Goal: Information Seeking & Learning: Learn about a topic

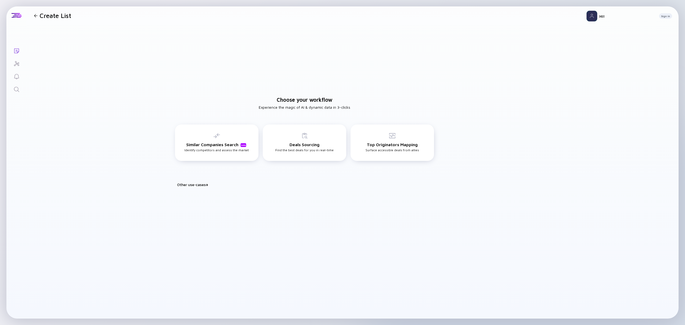
click at [11, 89] on link "Search" at bounding box center [16, 88] width 20 height 13
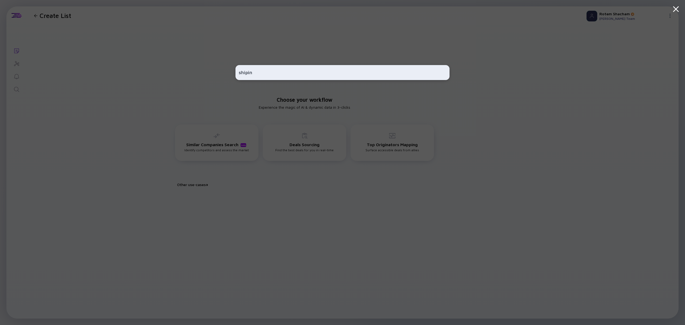
type input "shipin"
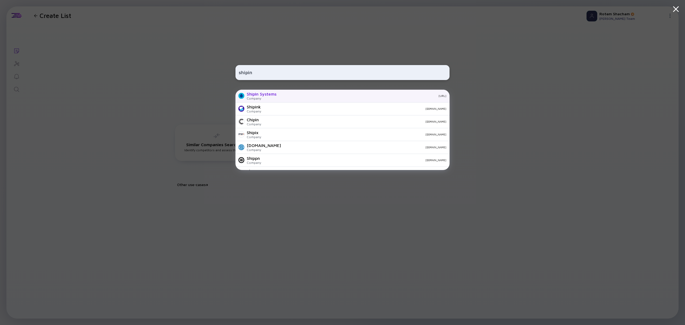
click at [273, 96] on div "ShipIn Systems" at bounding box center [262, 94] width 30 height 5
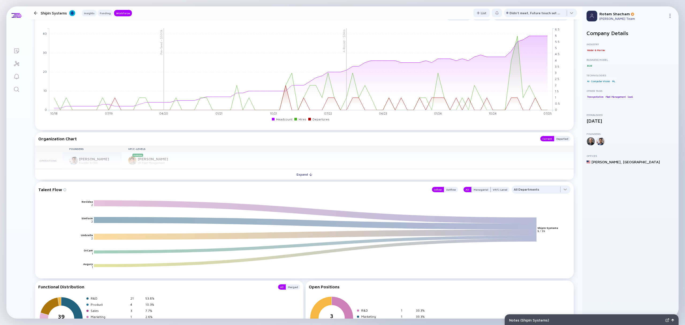
scroll to position [535, 0]
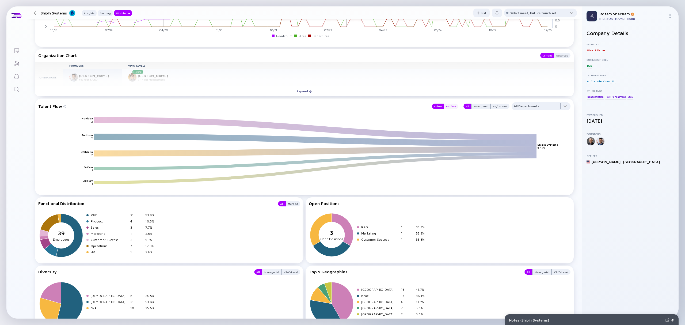
click at [448, 107] on div "Outflow" at bounding box center [451, 106] width 14 height 5
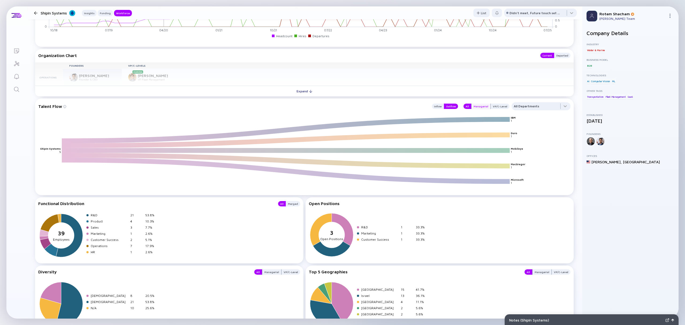
click at [473, 107] on div "Managerial" at bounding box center [481, 106] width 19 height 5
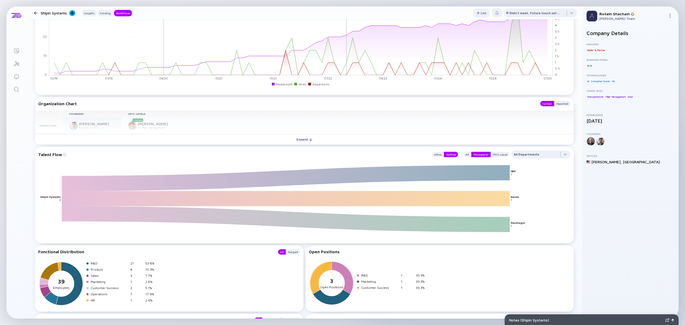
scroll to position [498, 0]
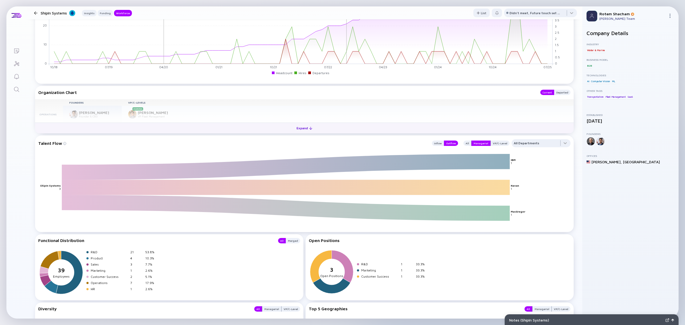
click at [313, 127] on button "Expand" at bounding box center [304, 128] width 539 height 11
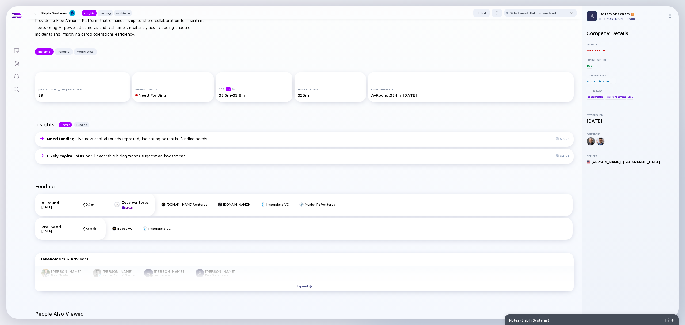
scroll to position [0, 0]
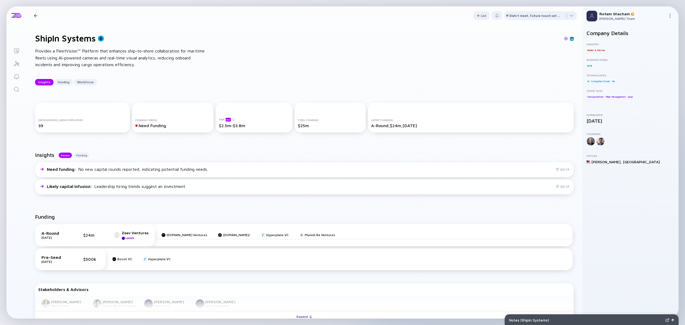
click at [12, 88] on link "Search" at bounding box center [16, 88] width 20 height 13
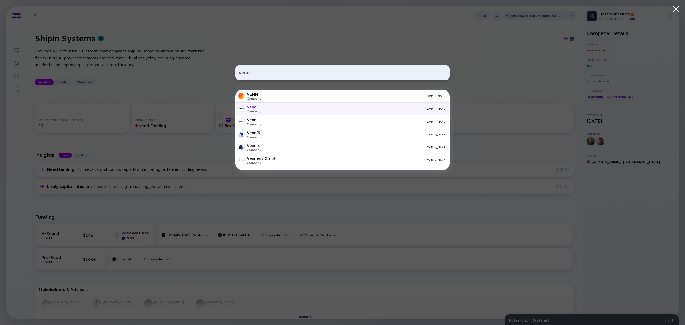
type input "venn"
click at [259, 109] on div "Company" at bounding box center [254, 111] width 14 height 4
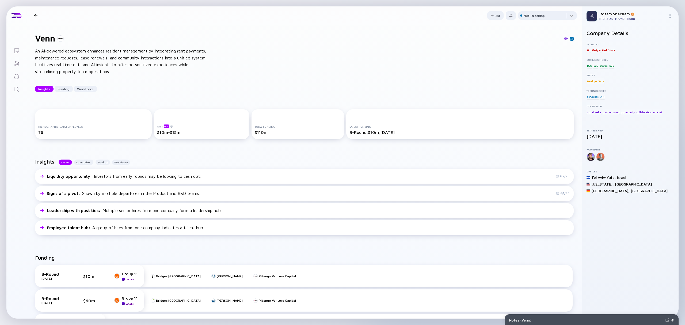
click at [21, 90] on link "Search" at bounding box center [16, 88] width 20 height 13
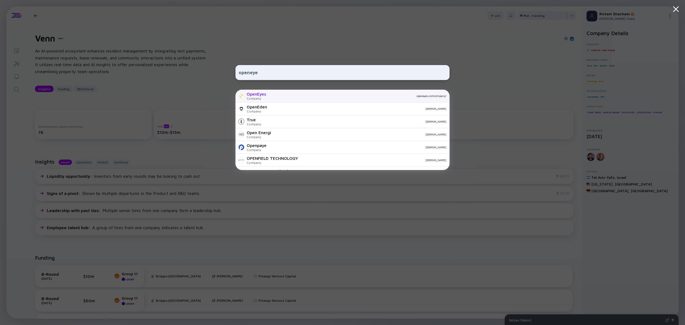
type input "openeye"
click at [315, 98] on div "OpenEyes Company openeyes.comcompany/" at bounding box center [343, 96] width 214 height 13
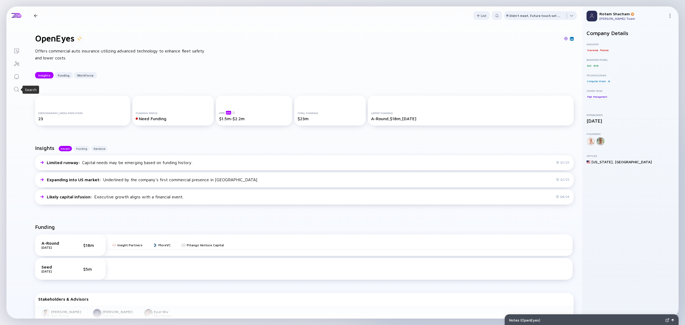
click at [13, 89] on icon "Search" at bounding box center [16, 89] width 6 height 6
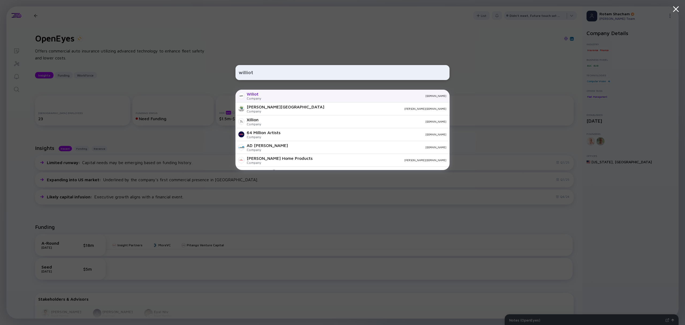
type input "williot"
click at [283, 92] on div "Wiliot Company wiliot.com" at bounding box center [343, 96] width 214 height 13
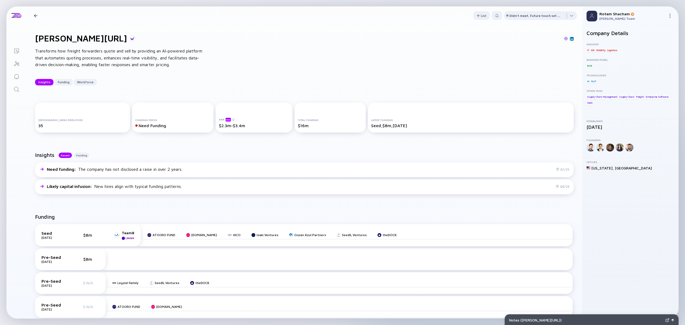
click at [35, 16] on div at bounding box center [35, 15] width 3 height 3
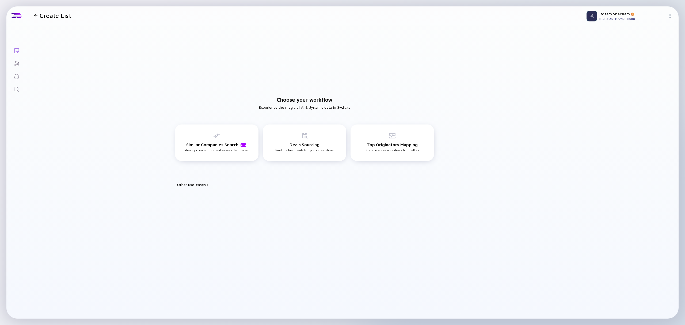
click at [16, 90] on icon "Search" at bounding box center [16, 89] width 6 height 6
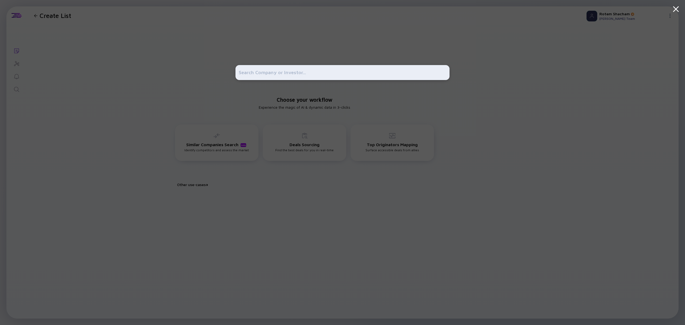
click at [277, 71] on input "text" at bounding box center [343, 73] width 208 height 10
type input "venn city"
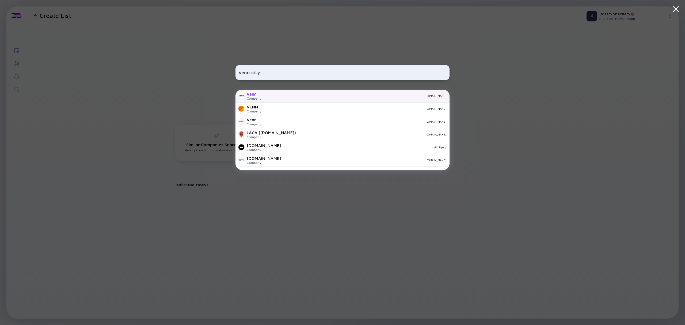
click at [266, 96] on div "[DOMAIN_NAME]" at bounding box center [356, 95] width 181 height 3
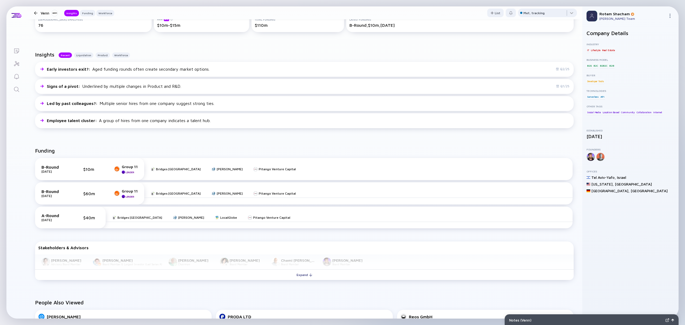
scroll to position [107, 0]
click at [297, 278] on div "Expand" at bounding box center [304, 274] width 22 height 8
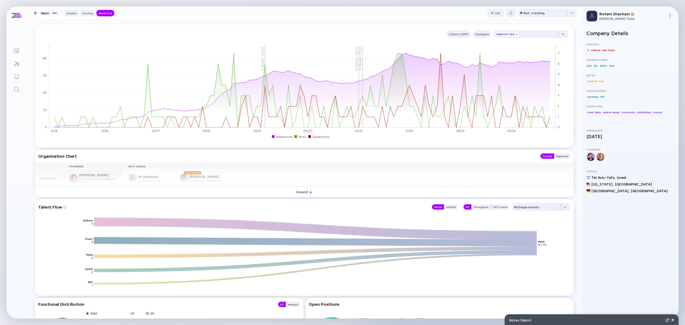
scroll to position [607, 0]
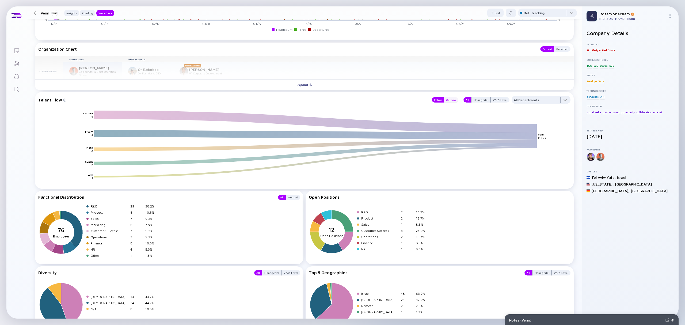
click at [449, 97] on div "Outflow" at bounding box center [451, 99] width 14 height 5
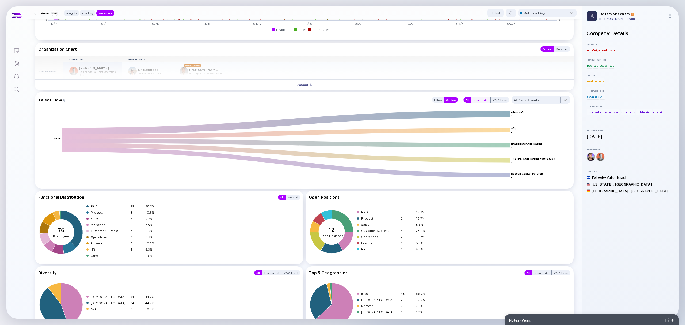
click at [476, 99] on div "Managerial" at bounding box center [481, 99] width 19 height 5
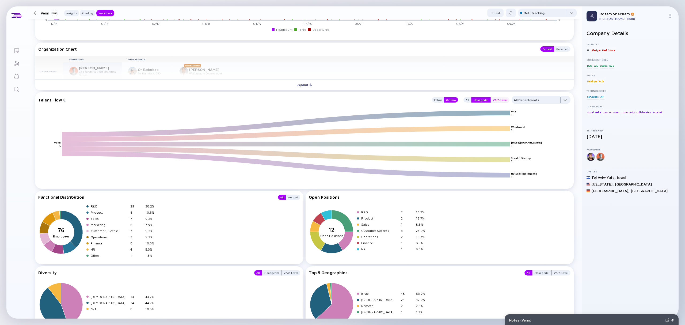
click at [492, 99] on div "VP/C-Level" at bounding box center [500, 99] width 19 height 5
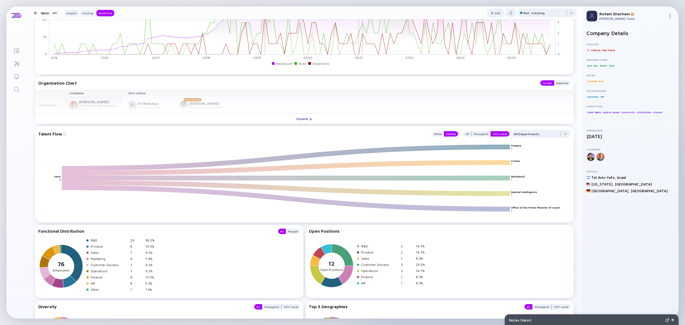
scroll to position [535, 0]
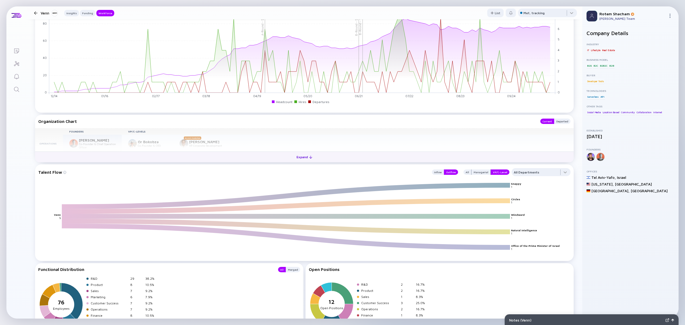
click at [297, 158] on div "Expand" at bounding box center [304, 157] width 22 height 8
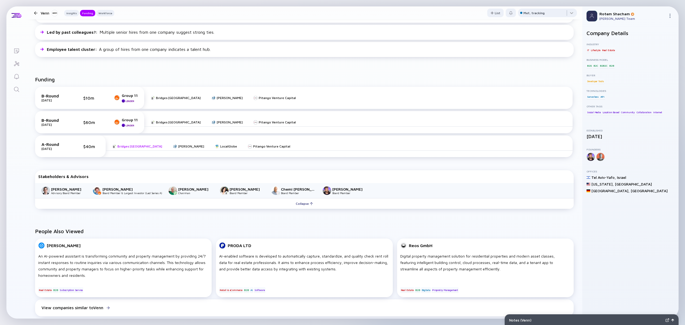
scroll to position [214, 0]
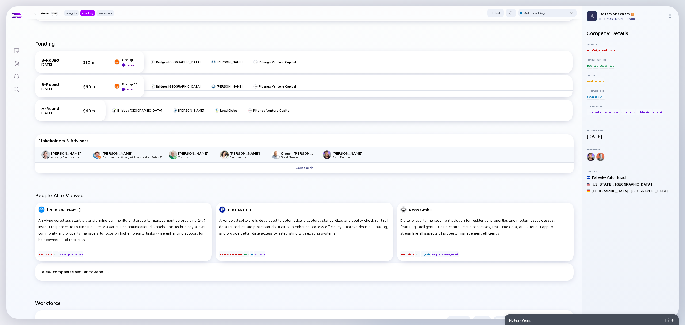
drag, startPoint x: 116, startPoint y: 145, endPoint x: 311, endPoint y: 194, distance: 201.1
click at [311, 194] on h2 "People Also Viewed" at bounding box center [304, 195] width 539 height 6
click at [379, 122] on link at bounding box center [379, 120] width 4 height 4
click at [14, 91] on icon "Search" at bounding box center [16, 89] width 6 height 6
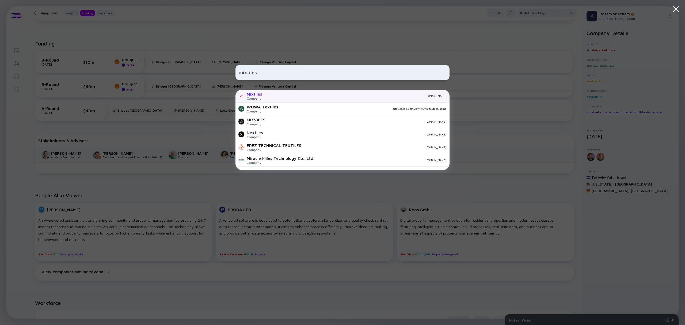
type input "mixtiles"
click at [274, 96] on div "[DOMAIN_NAME]" at bounding box center [356, 95] width 180 height 3
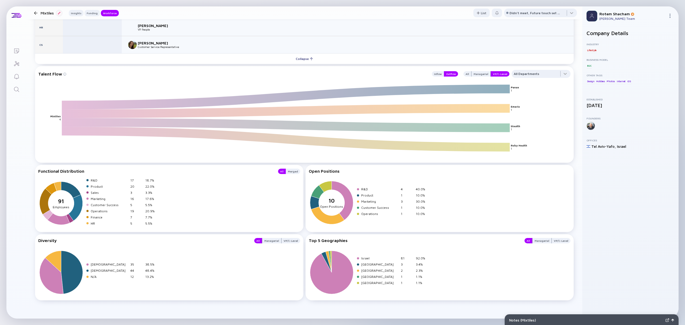
scroll to position [606, 0]
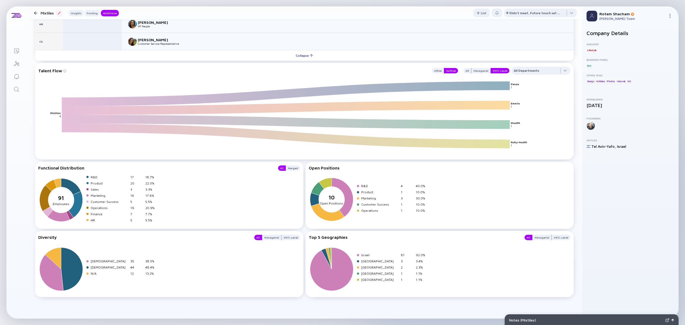
click at [37, 11] on div at bounding box center [36, 12] width 8 height 3
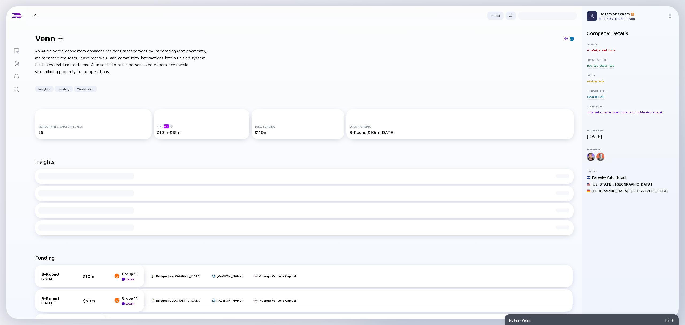
click at [12, 88] on link "Search" at bounding box center [16, 88] width 20 height 13
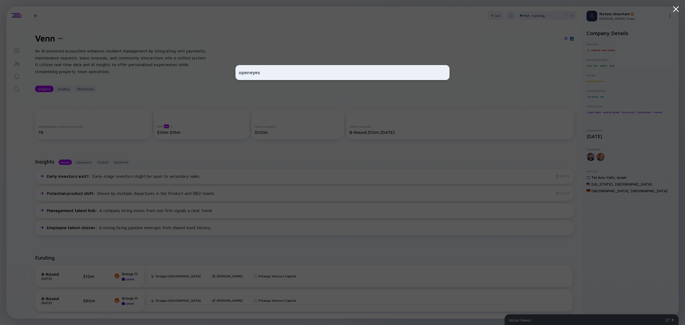
type input "openeyes"
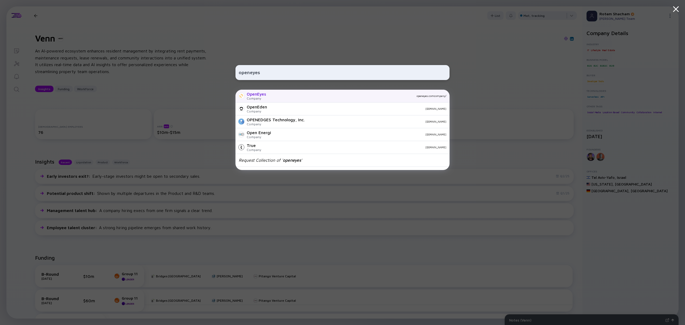
click at [260, 96] on div "OpenEyes" at bounding box center [256, 94] width 19 height 5
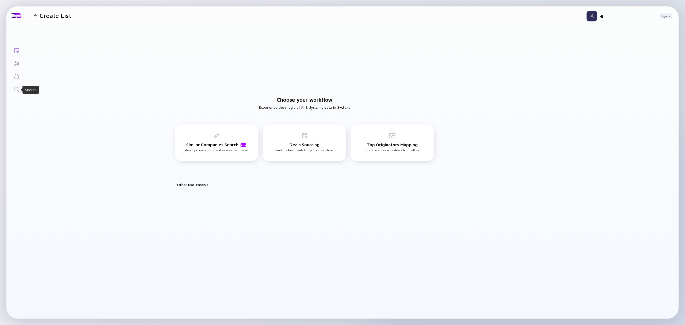
click at [18, 87] on icon "Search" at bounding box center [16, 89] width 6 height 6
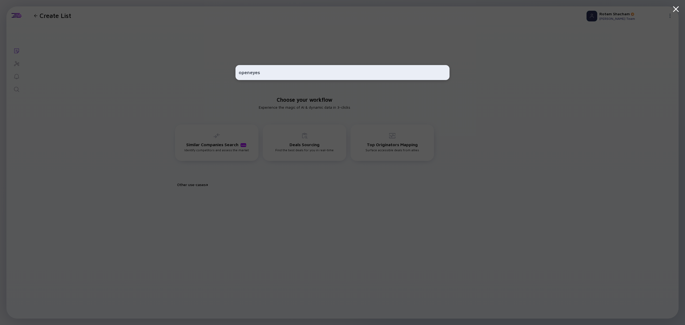
type input "openeyes"
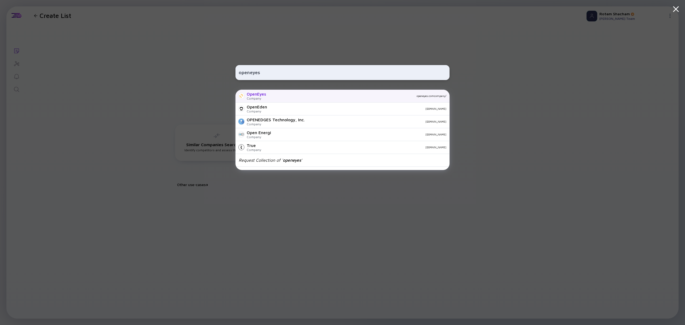
click at [267, 99] on div "OpenEyes Company openeyes.comcompany/" at bounding box center [343, 96] width 214 height 13
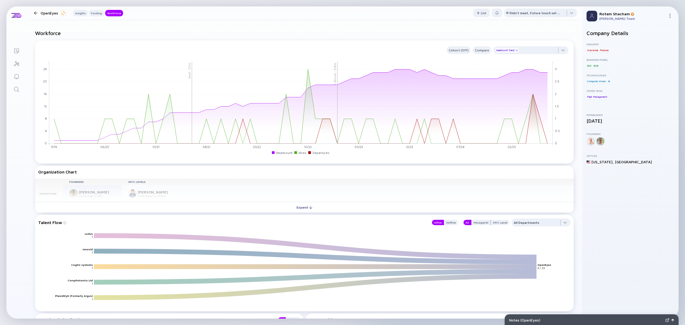
scroll to position [580, 0]
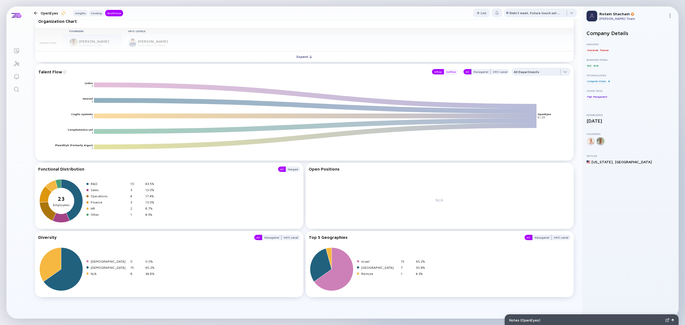
click at [447, 73] on div "Outflow" at bounding box center [451, 71] width 14 height 5
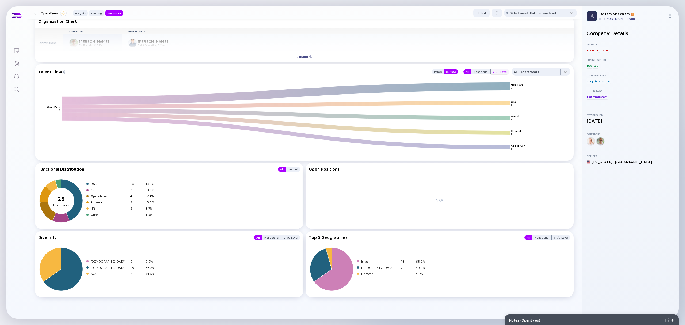
click at [491, 71] on div "VP/C-Level" at bounding box center [500, 71] width 19 height 5
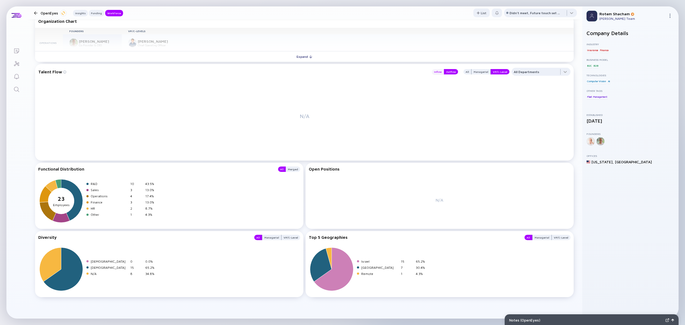
click at [434, 71] on div "Inflow" at bounding box center [438, 71] width 12 height 5
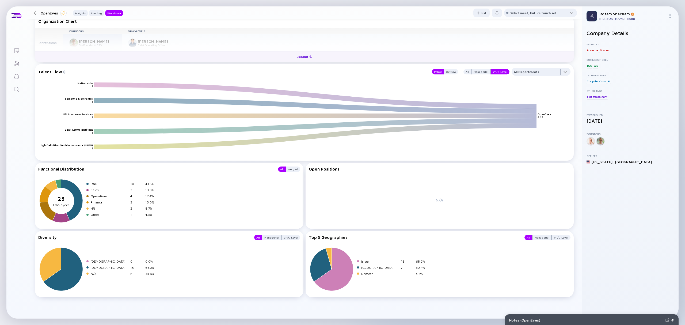
click at [311, 54] on div "Expand" at bounding box center [304, 56] width 22 height 8
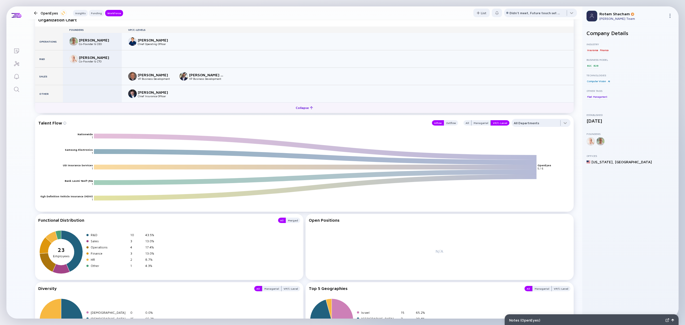
click at [303, 112] on div "Collapse" at bounding box center [305, 108] width 24 height 8
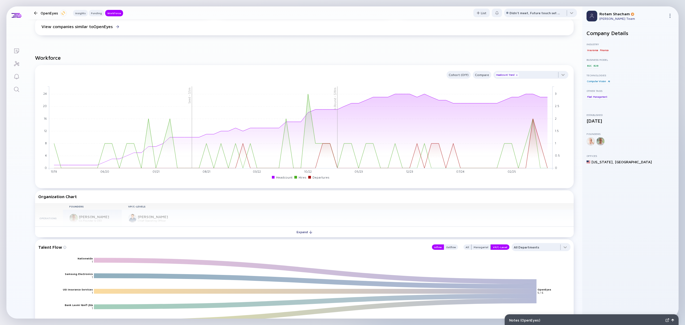
scroll to position [402, 0]
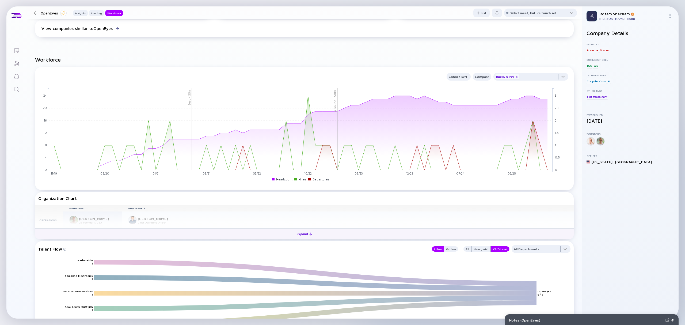
click at [301, 237] on div "Expand" at bounding box center [304, 234] width 22 height 8
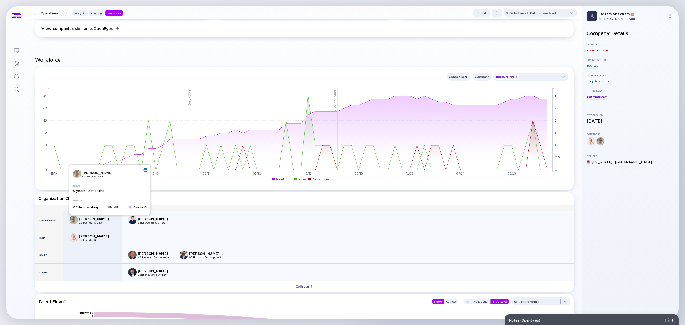
click at [145, 169] on img at bounding box center [145, 170] width 3 height 3
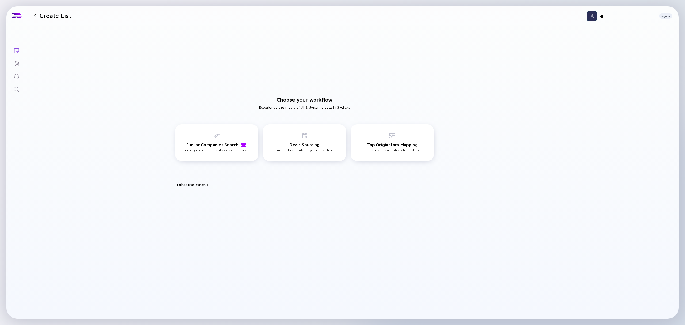
click at [17, 88] on icon "Search" at bounding box center [16, 89] width 6 height 6
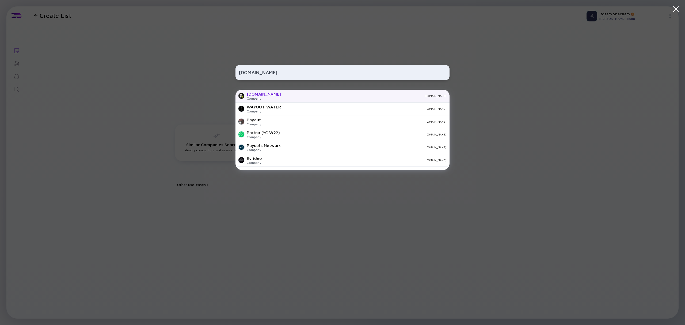
type input "Payouts.com"
click at [266, 97] on div "Company" at bounding box center [264, 98] width 34 height 4
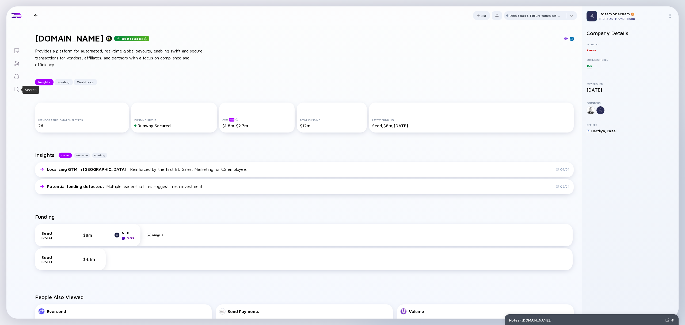
drag, startPoint x: 19, startPoint y: 90, endPoint x: 31, endPoint y: 86, distance: 12.4
click at [19, 90] on icon "Search" at bounding box center [16, 89] width 6 height 6
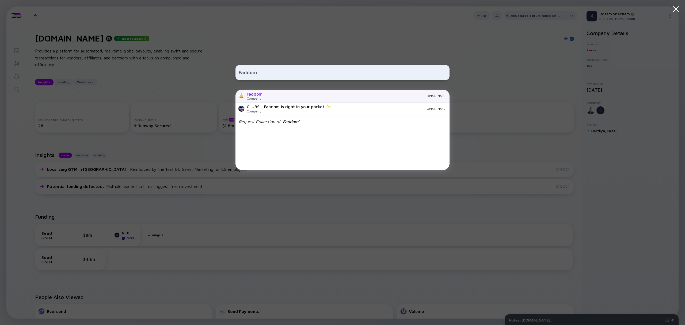
type input "Faddom"
click at [272, 94] on div "faddom.com" at bounding box center [357, 95] width 180 height 3
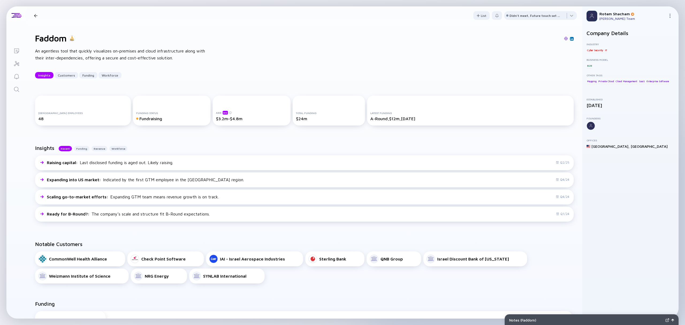
click at [14, 90] on icon "Search" at bounding box center [16, 89] width 6 height 6
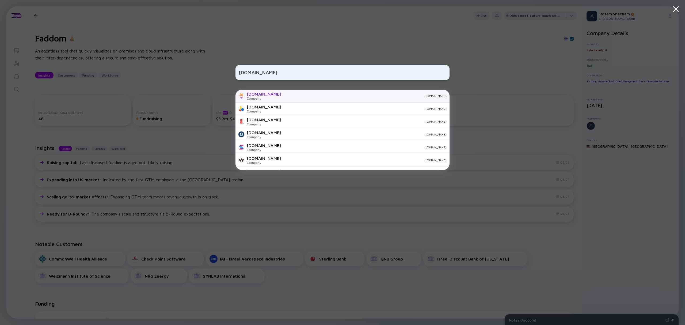
type input "Permit.io"
click at [245, 95] on div "Permit.io Company permit.io" at bounding box center [343, 96] width 214 height 13
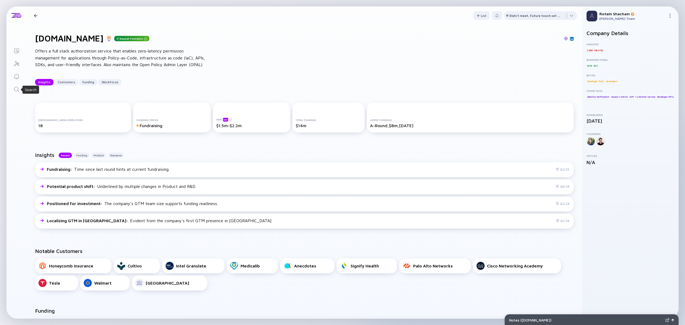
click at [14, 90] on icon "Search" at bounding box center [16, 89] width 6 height 6
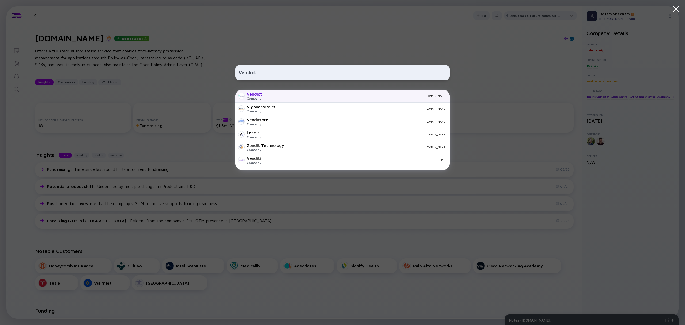
type input "Vendict"
click at [248, 94] on div "Vendict" at bounding box center [254, 94] width 15 height 5
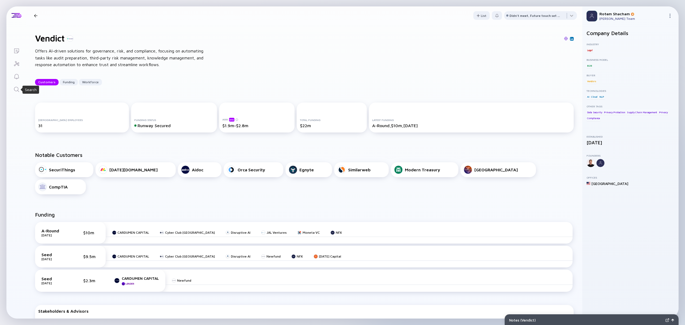
click at [13, 91] on icon "Search" at bounding box center [16, 89] width 6 height 6
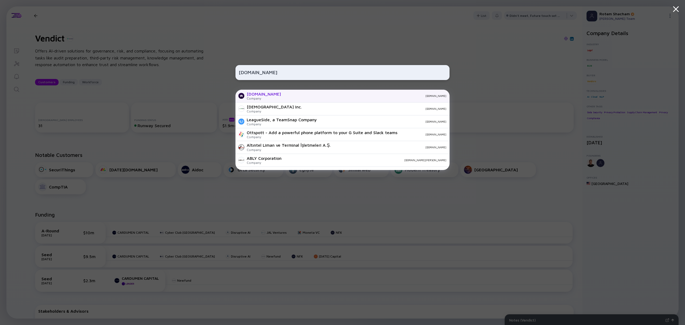
type input "A.Team"
click at [261, 97] on div "A.Team Company a.team" at bounding box center [343, 96] width 214 height 13
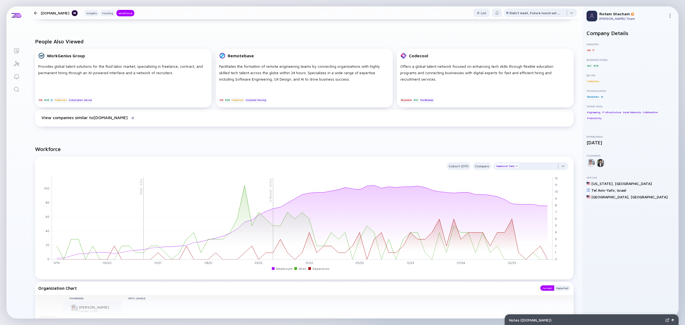
scroll to position [357, 0]
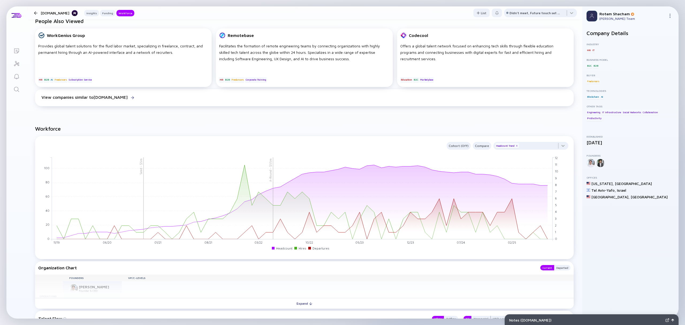
click at [16, 91] on icon "Search" at bounding box center [16, 89] width 6 height 6
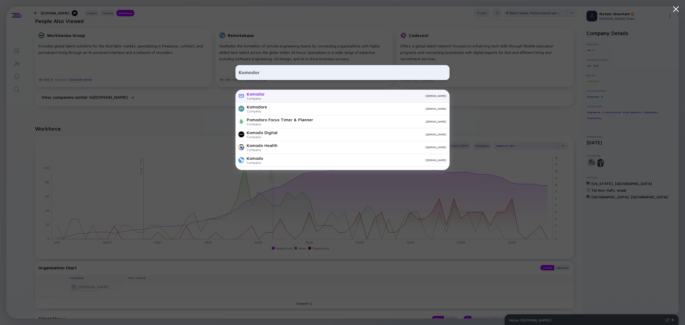
type input "Komodor"
click at [255, 99] on div "Company" at bounding box center [256, 98] width 18 height 4
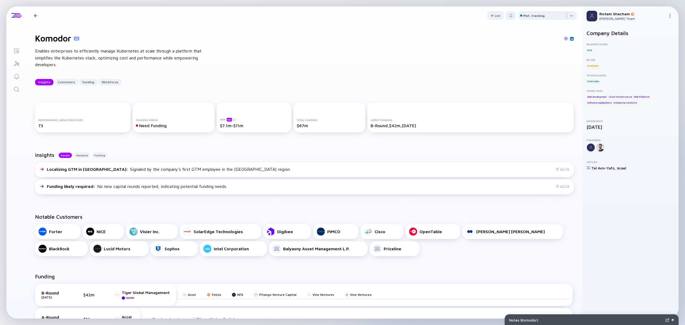
click at [16, 90] on icon "Search" at bounding box center [16, 89] width 6 height 6
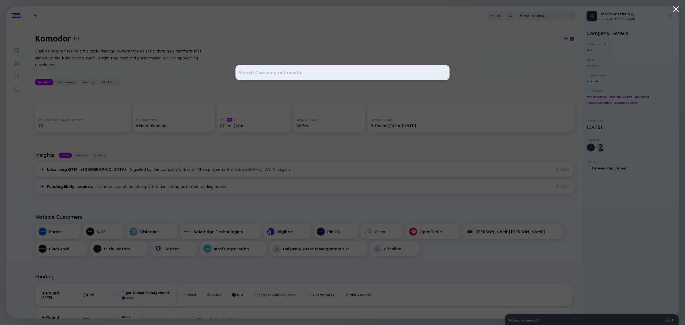
click at [256, 71] on input "text" at bounding box center [343, 73] width 208 height 10
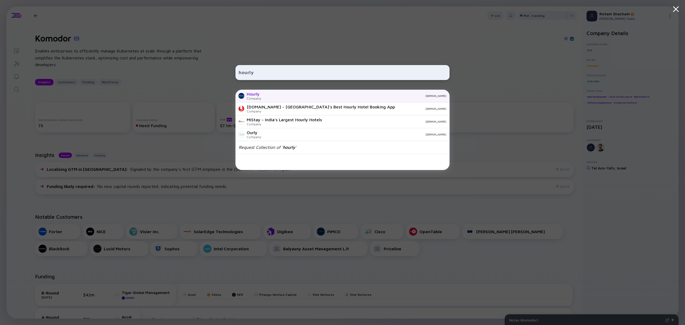
type input "hourly"
click at [259, 94] on div "Hourly" at bounding box center [254, 94] width 14 height 5
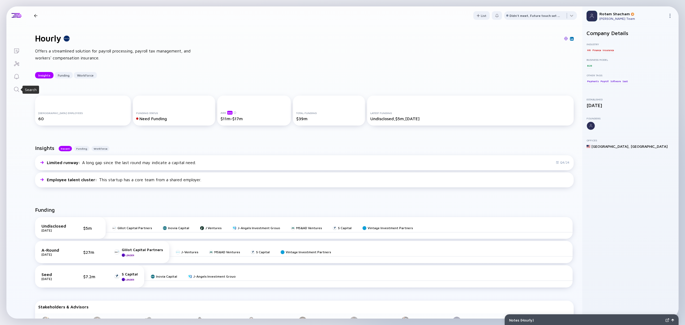
click at [16, 88] on icon "Search" at bounding box center [16, 89] width 6 height 6
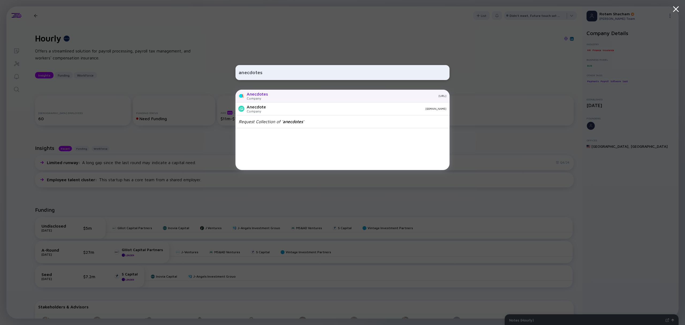
type input "anecdotes"
click at [262, 94] on div "Anecdotes" at bounding box center [257, 94] width 21 height 5
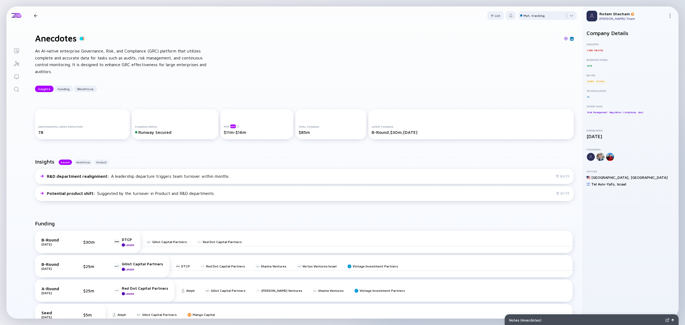
click at [12, 89] on link "Search" at bounding box center [16, 88] width 20 height 13
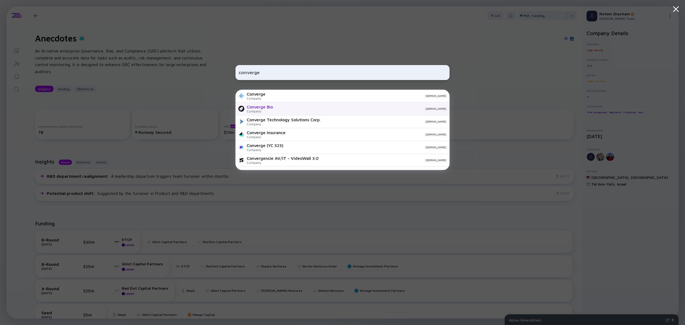
type input "converge"
click at [275, 109] on div "Converge Bio Company converge-bio.com" at bounding box center [343, 109] width 214 height 13
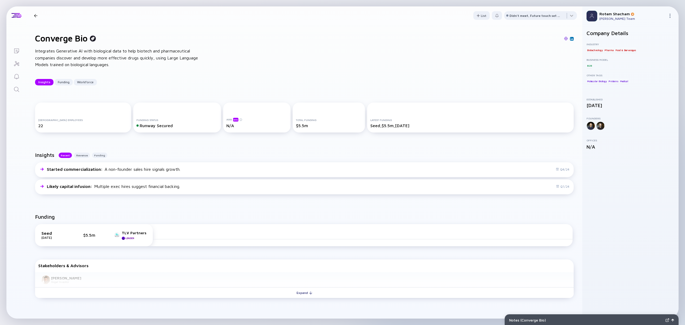
click at [18, 88] on icon "Search" at bounding box center [16, 89] width 6 height 6
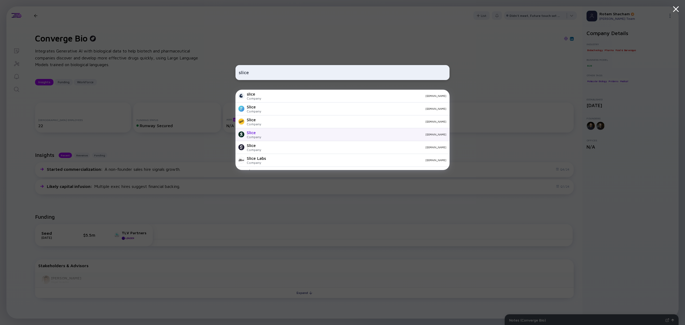
type input "slice"
click at [263, 137] on div "Slice Company slicegroup.co" at bounding box center [343, 134] width 214 height 13
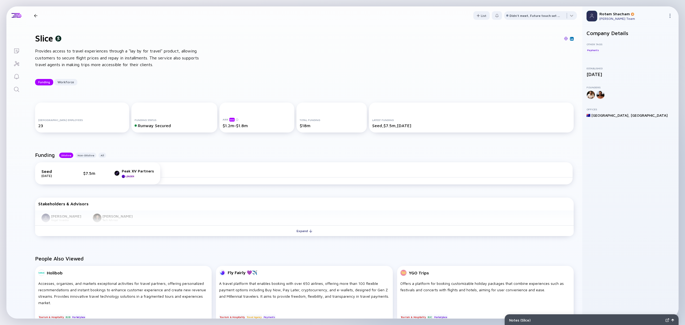
click at [20, 88] on link "Search" at bounding box center [16, 88] width 20 height 13
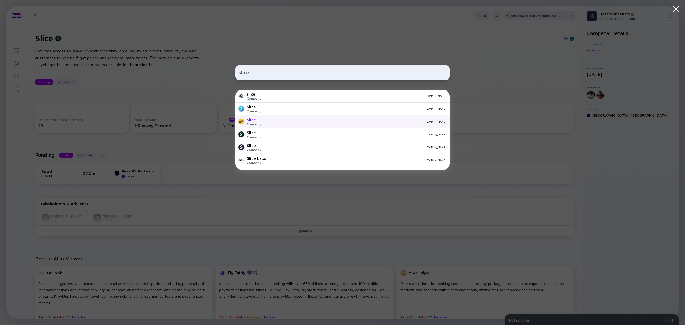
type input "slice"
click at [247, 120] on div "Slice" at bounding box center [254, 119] width 14 height 5
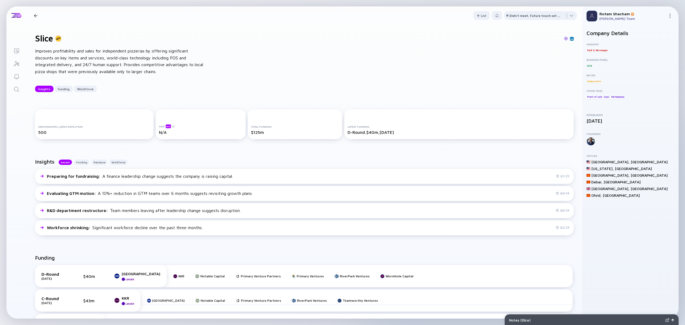
click at [18, 89] on icon "Search" at bounding box center [16, 89] width 6 height 6
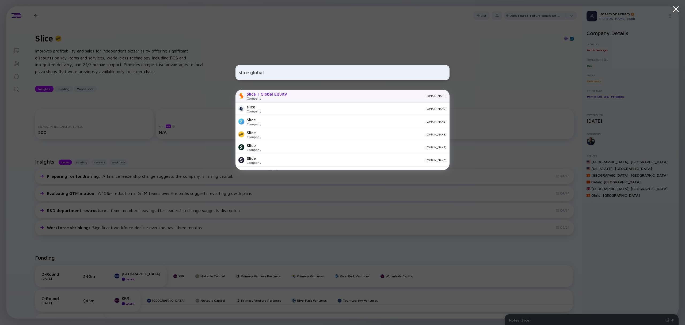
type input "slice global"
click at [277, 94] on div "Slice | Global Equity" at bounding box center [267, 94] width 40 height 5
